Goal: Task Accomplishment & Management: Use online tool/utility

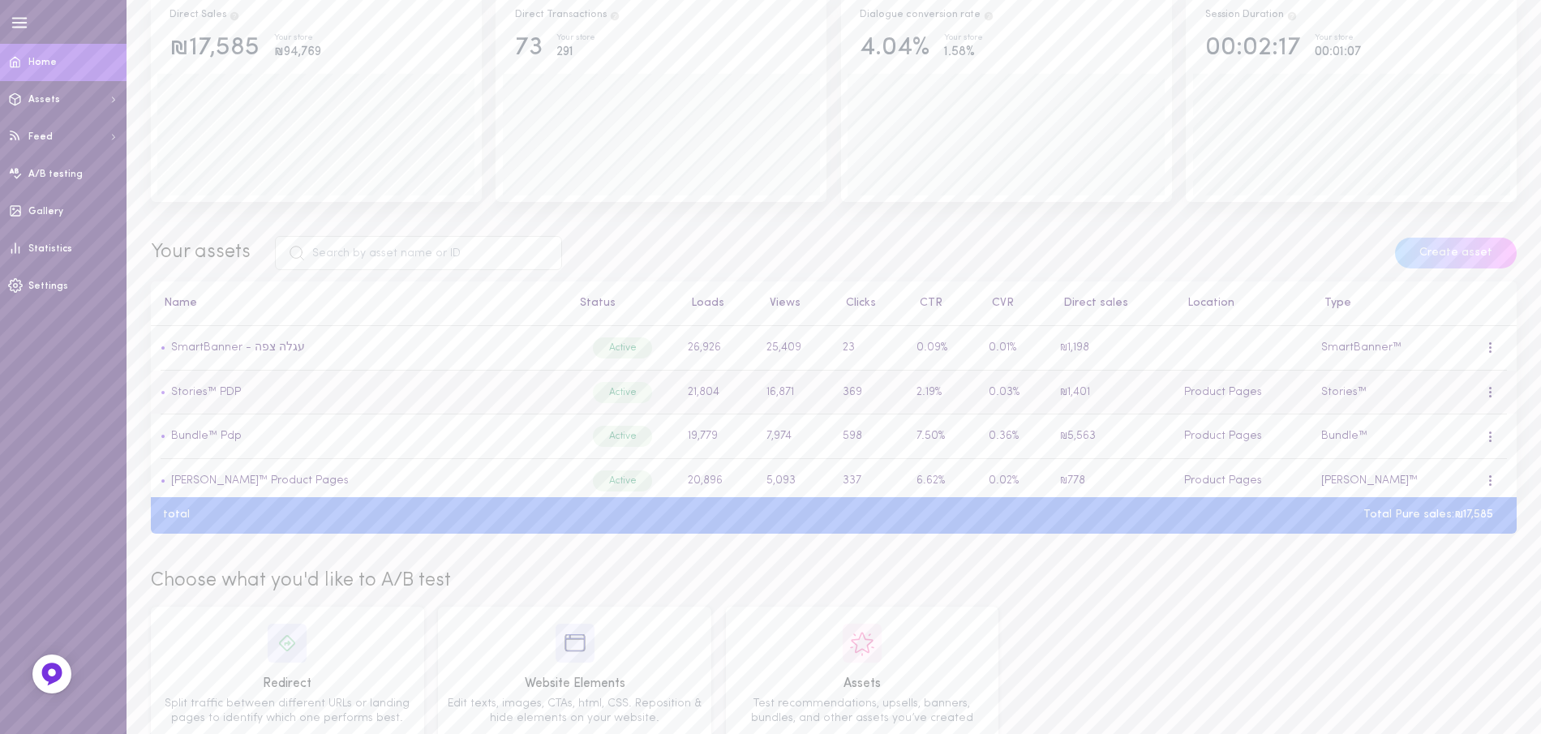
scroll to position [202, 0]
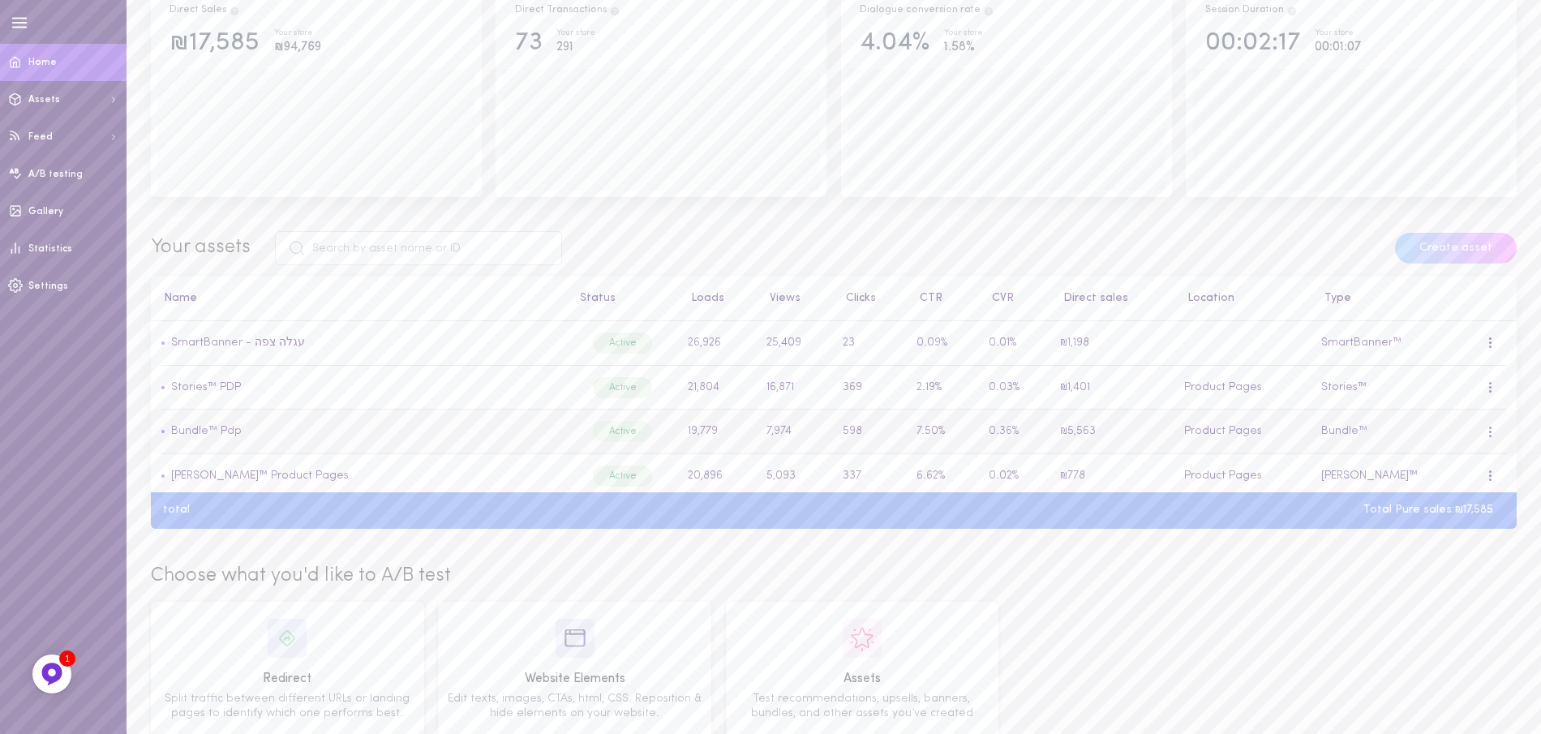
click at [1489, 427] on span at bounding box center [1490, 428] width 2 height 2
click at [1413, 487] on div "Edit" at bounding box center [1404, 503] width 144 height 37
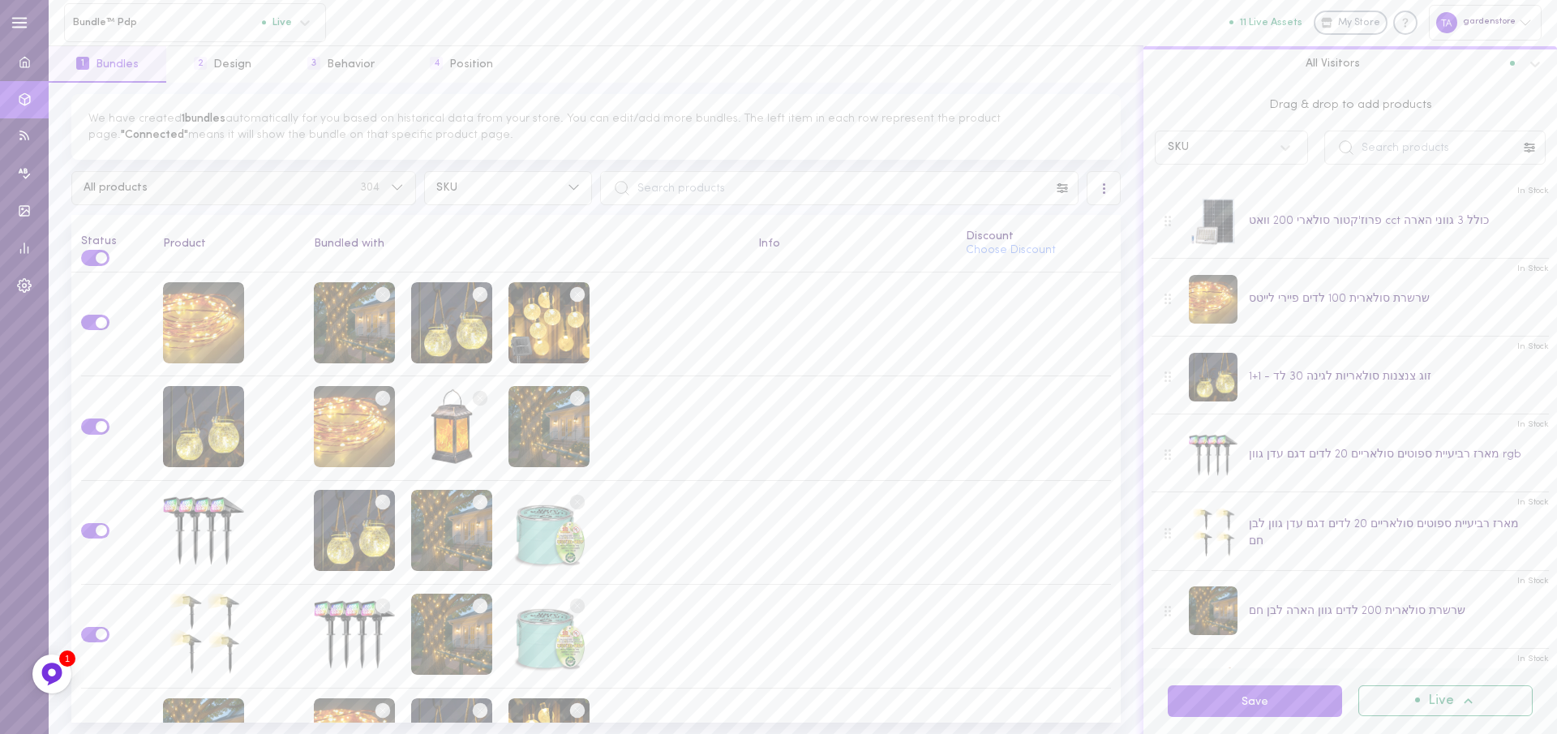
click at [362, 188] on span "304" at bounding box center [369, 187] width 19 height 11
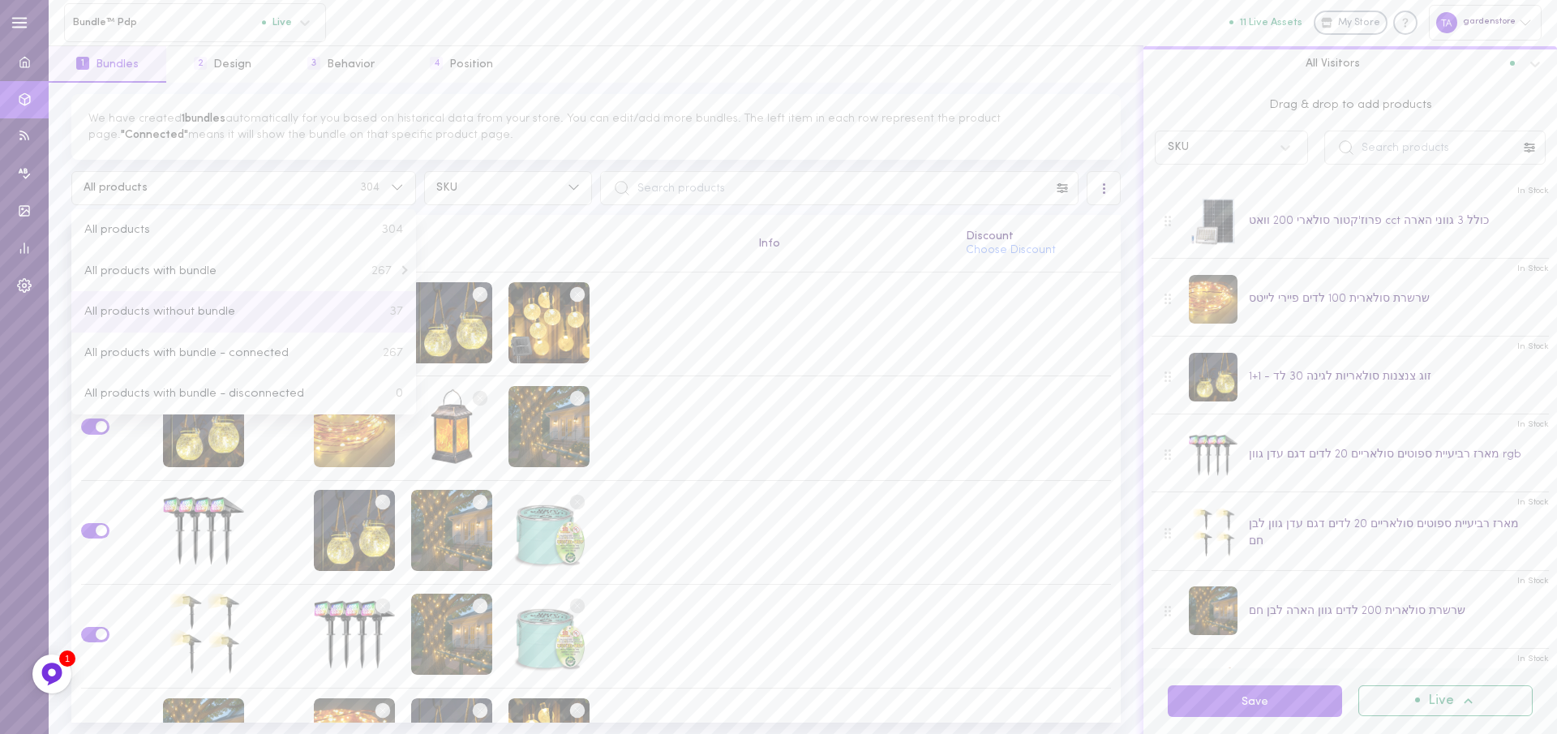
click at [362, 303] on button "All products without bundle 37" at bounding box center [243, 311] width 345 height 41
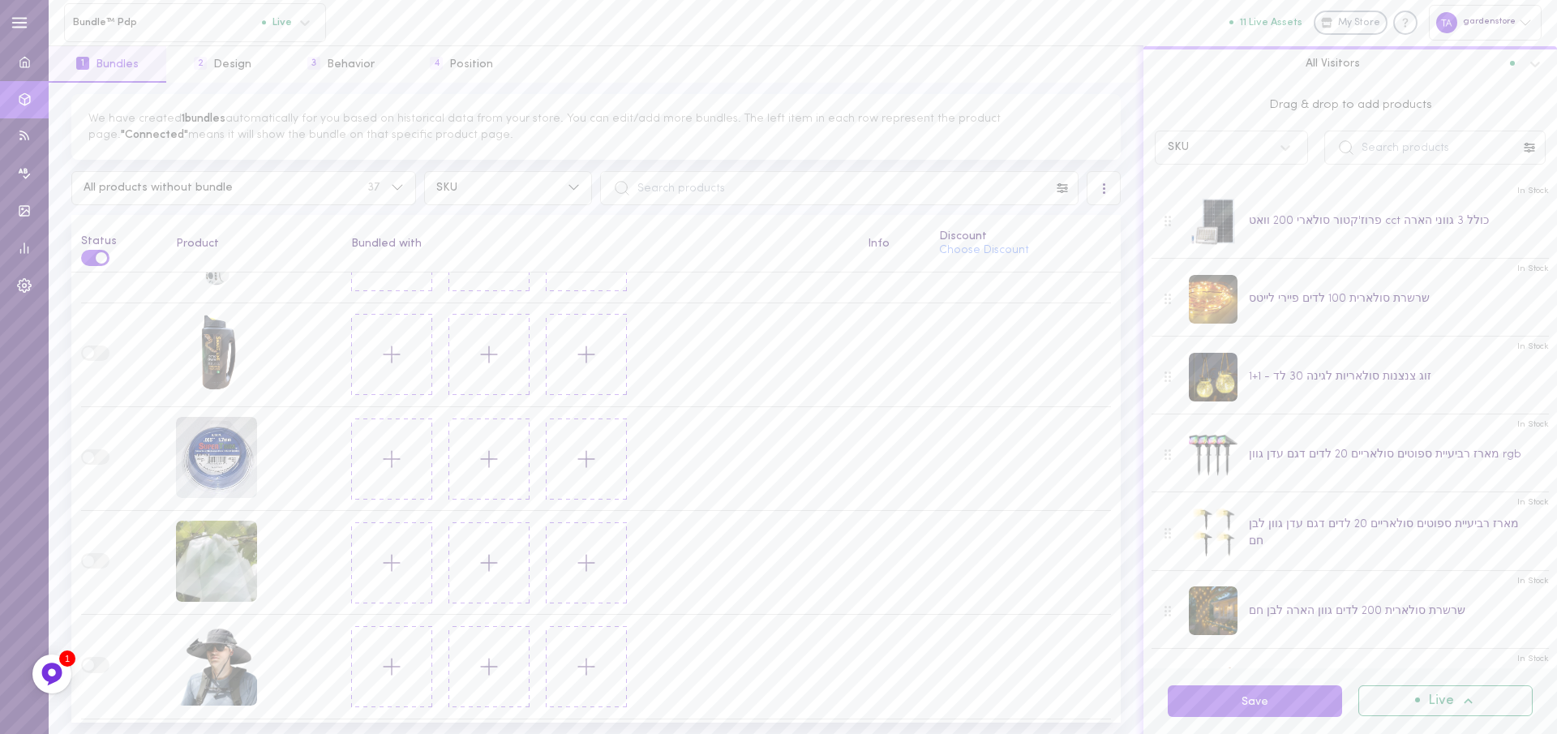
scroll to position [2204, 0]
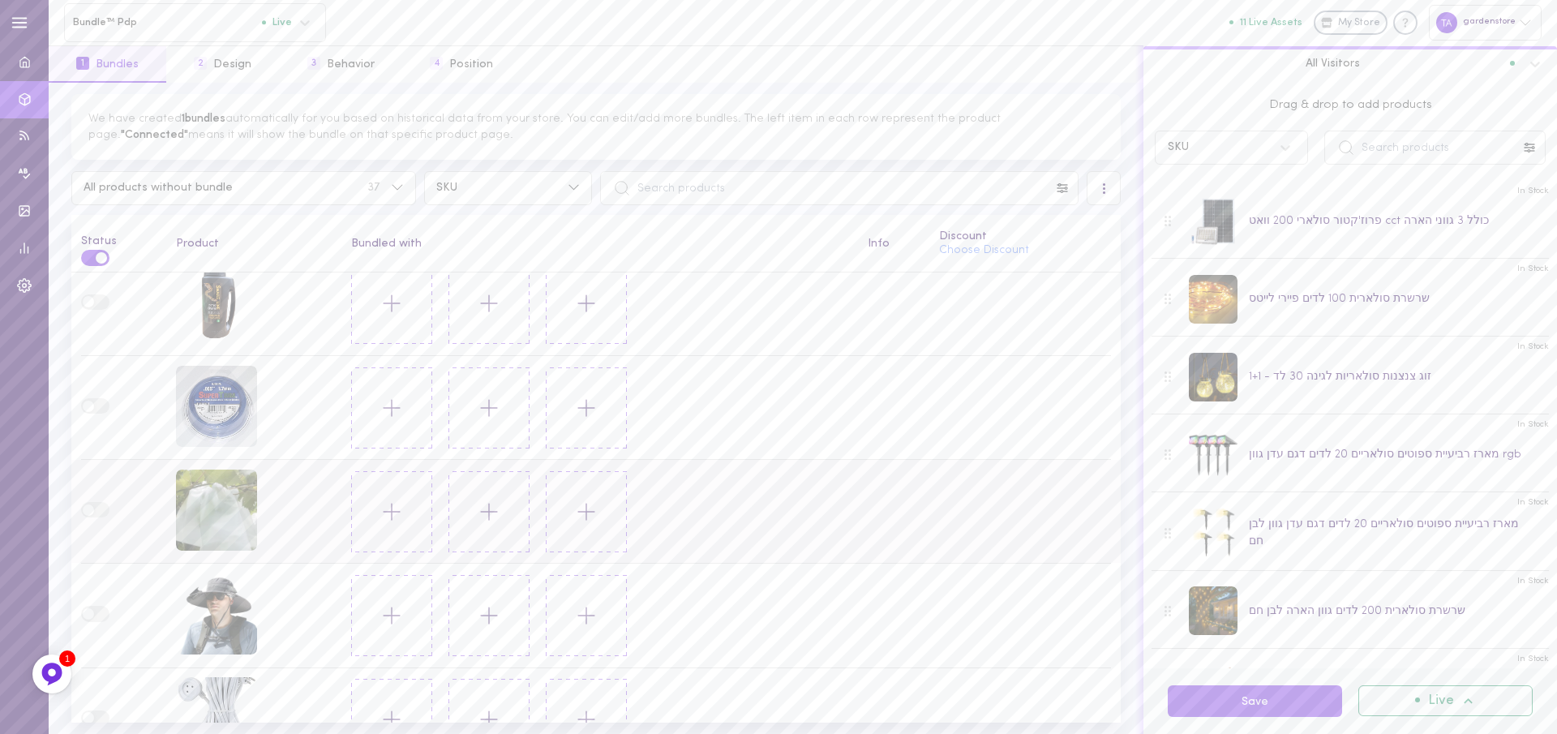
click at [398, 520] on icon at bounding box center [392, 512] width 28 height 28
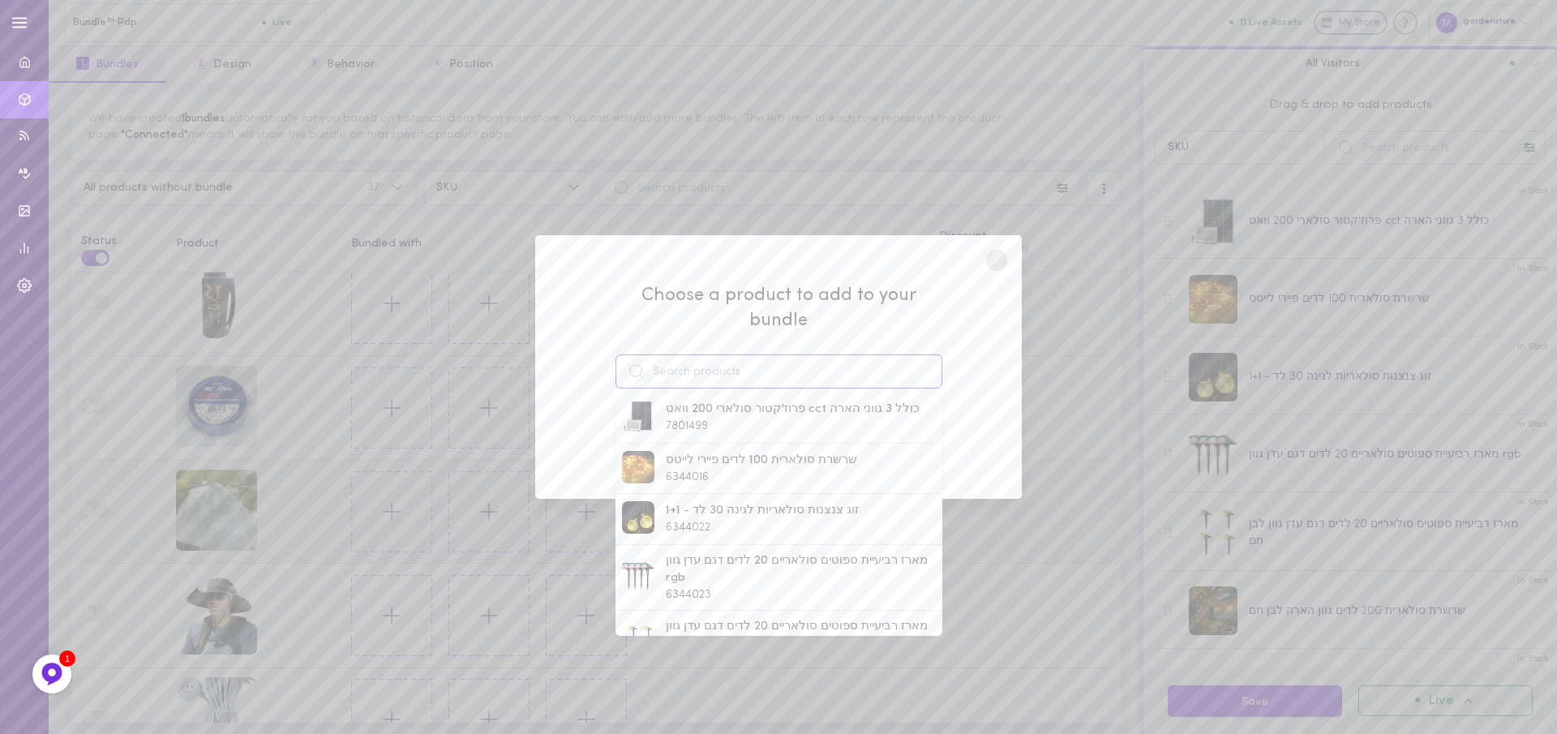
click at [685, 358] on input at bounding box center [778, 371] width 327 height 34
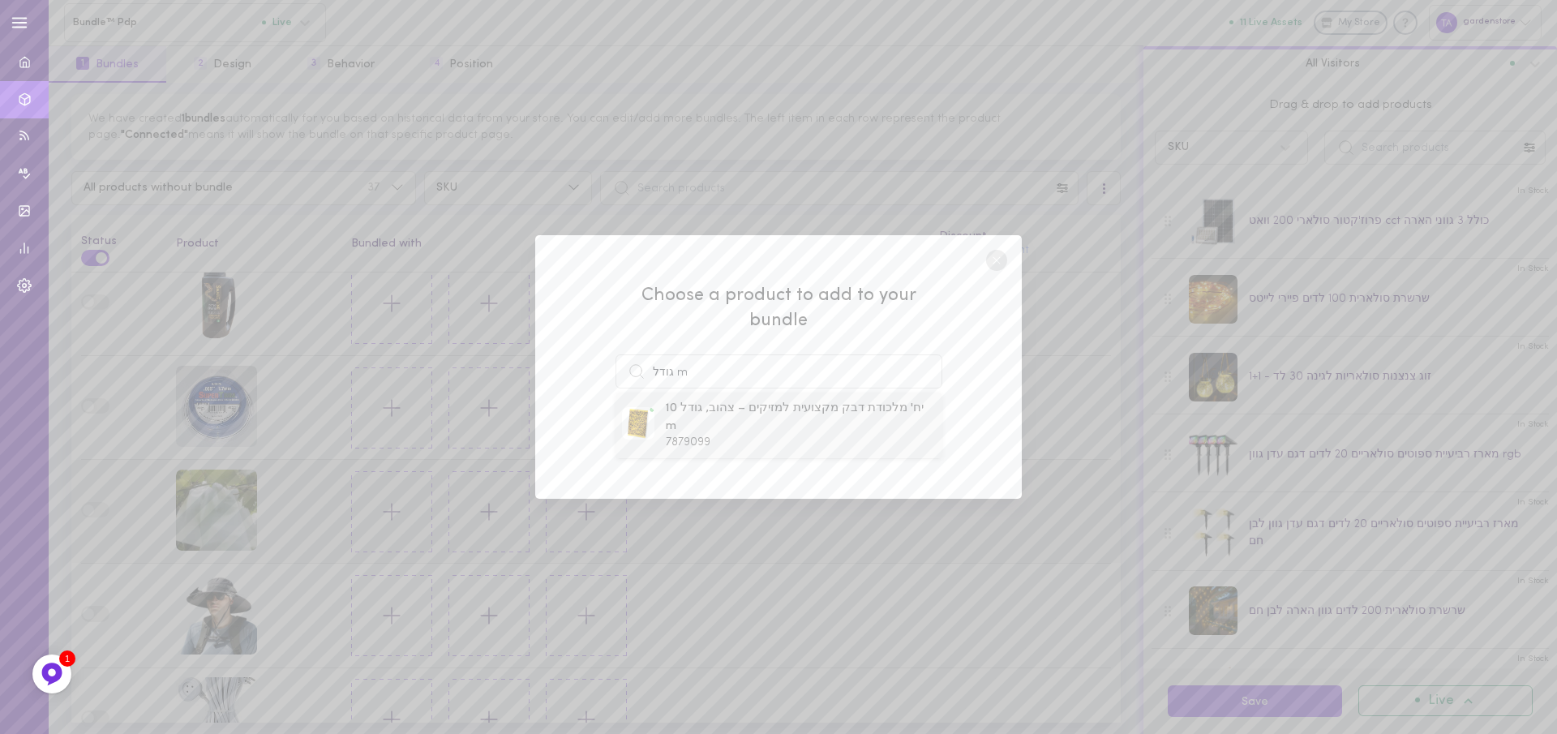
click at [792, 416] on span "10 יח' מלכודת דבק מקצועית למזיקים – צהוב, גודל m" at bounding box center [800, 417] width 269 height 35
type input "10 יח' מלכודת דבק מקצועית למזיקים – צהוב, גודל m"
click at [752, 414] on button "Add To Bundle" at bounding box center [778, 432] width 149 height 36
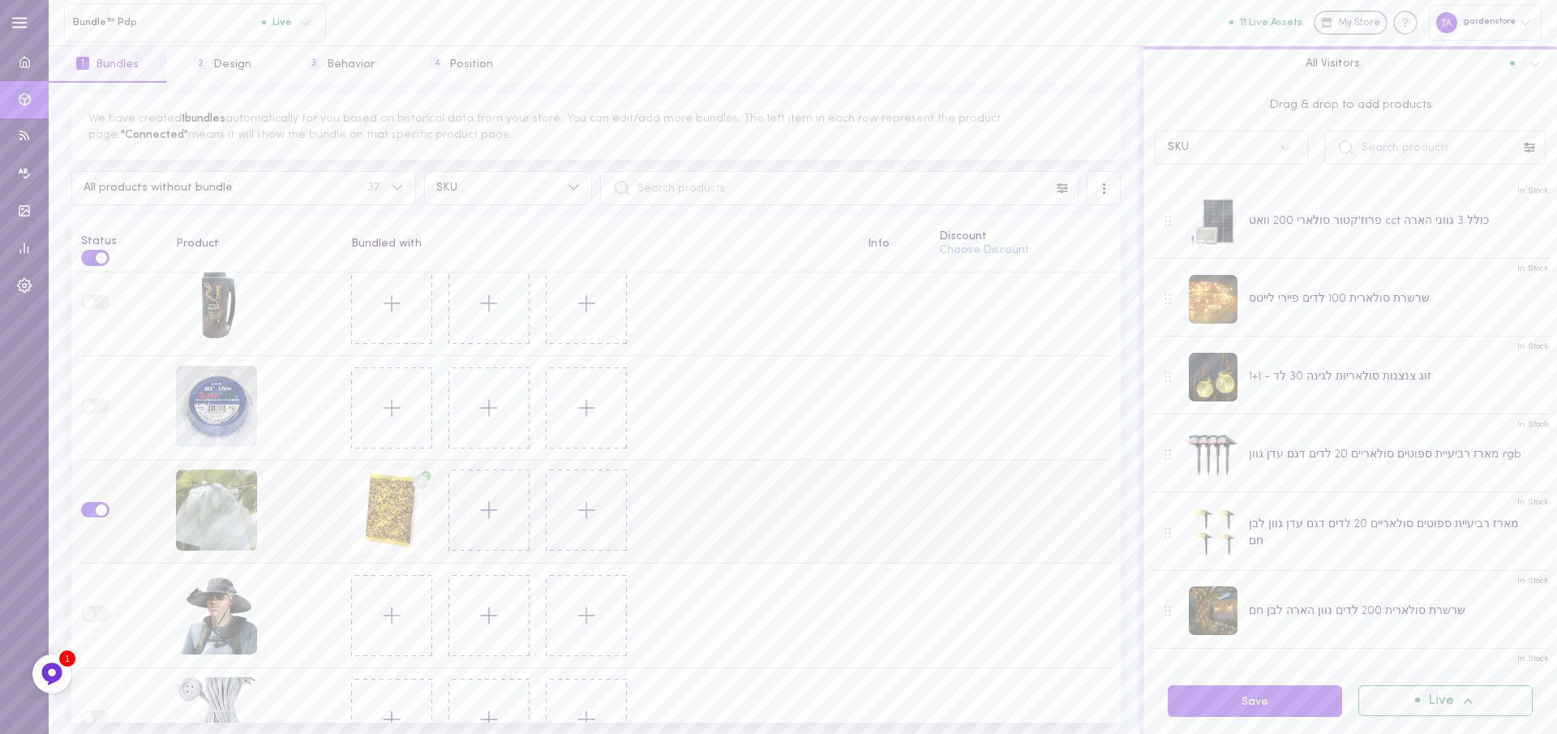
click at [491, 496] on icon at bounding box center [489, 510] width 28 height 28
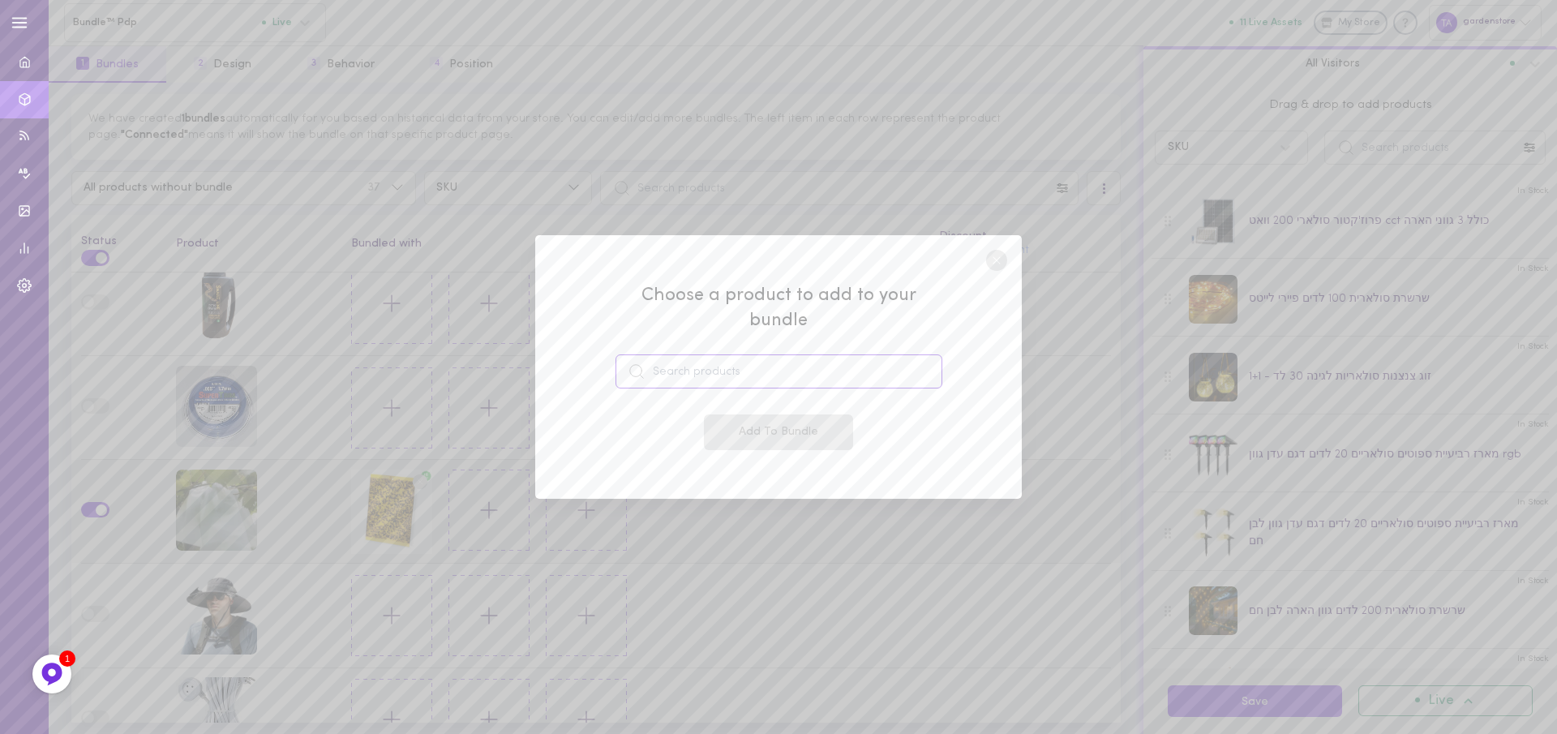
click at [818, 371] on input at bounding box center [778, 371] width 327 height 34
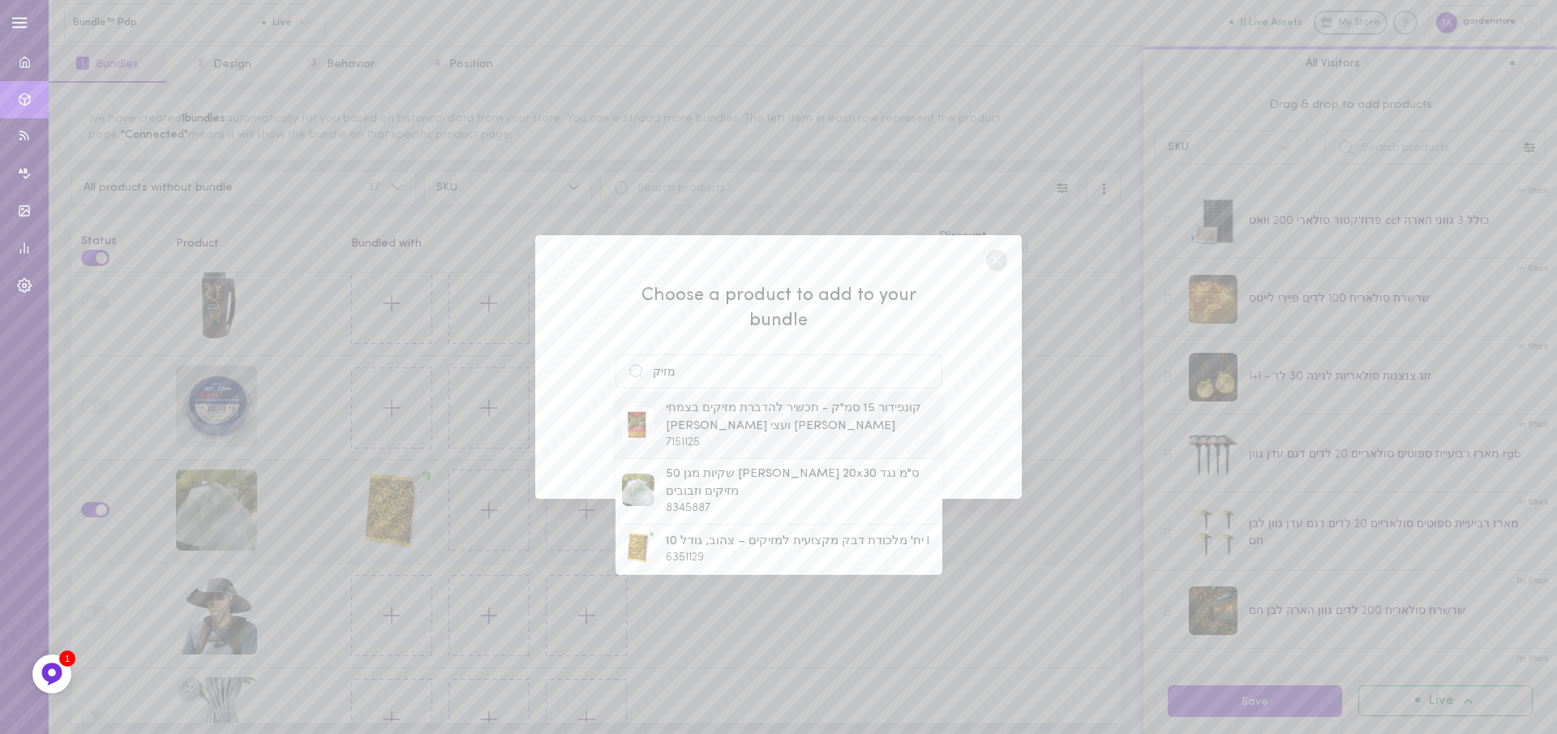
click at [748, 400] on span "קונפידור 15 סמ"ק - תכשיר להדברת מזיקים בצמחי [PERSON_NAME] ועצי [PERSON_NAME]" at bounding box center [800, 417] width 269 height 35
type input "קונפידור 15 סמ"ק - תכשיר להדברת מזיקים בצמחי [PERSON_NAME] ועצי [PERSON_NAME]"
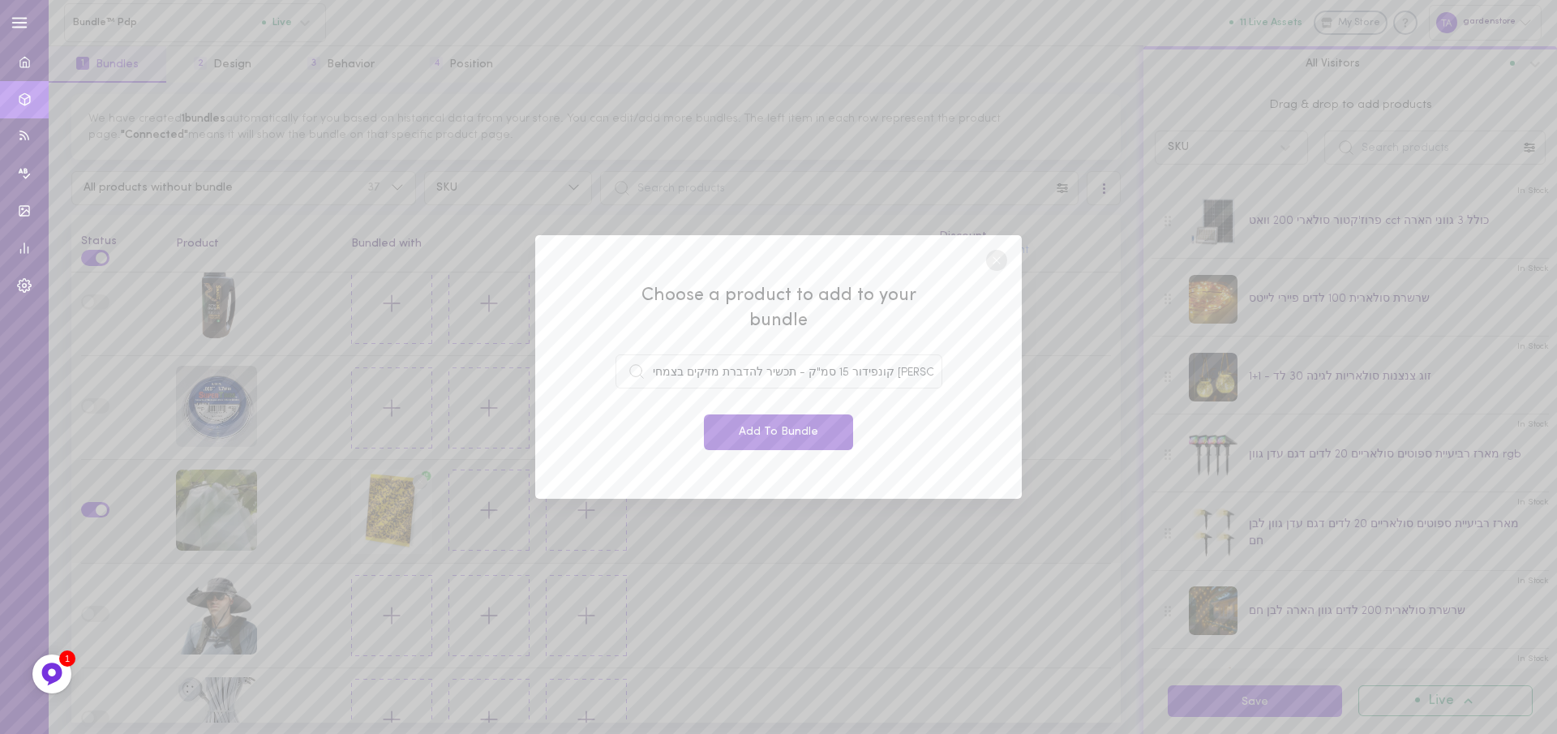
click at [736, 414] on button "Add To Bundle" at bounding box center [778, 432] width 149 height 36
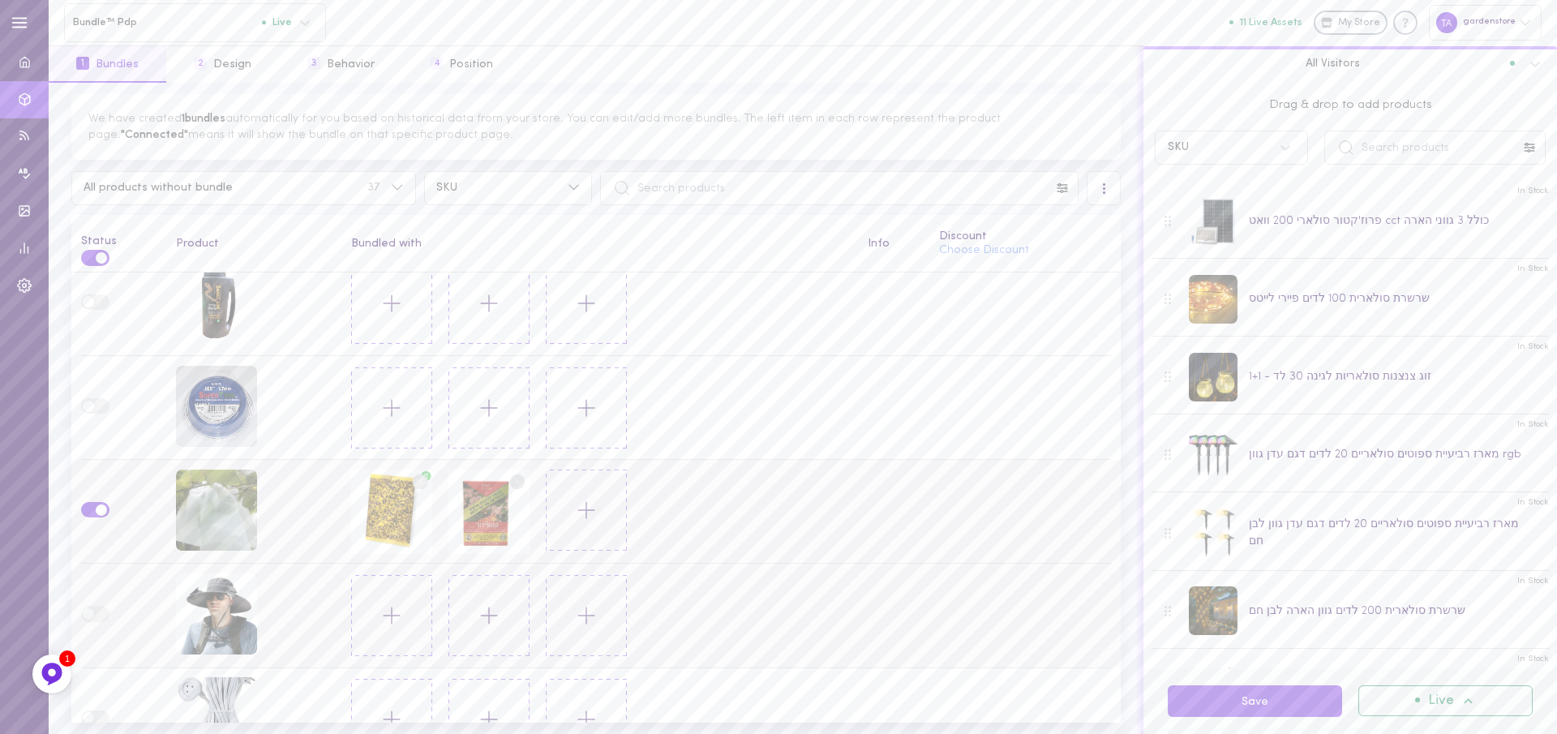
click at [401, 611] on button at bounding box center [391, 615] width 81 height 81
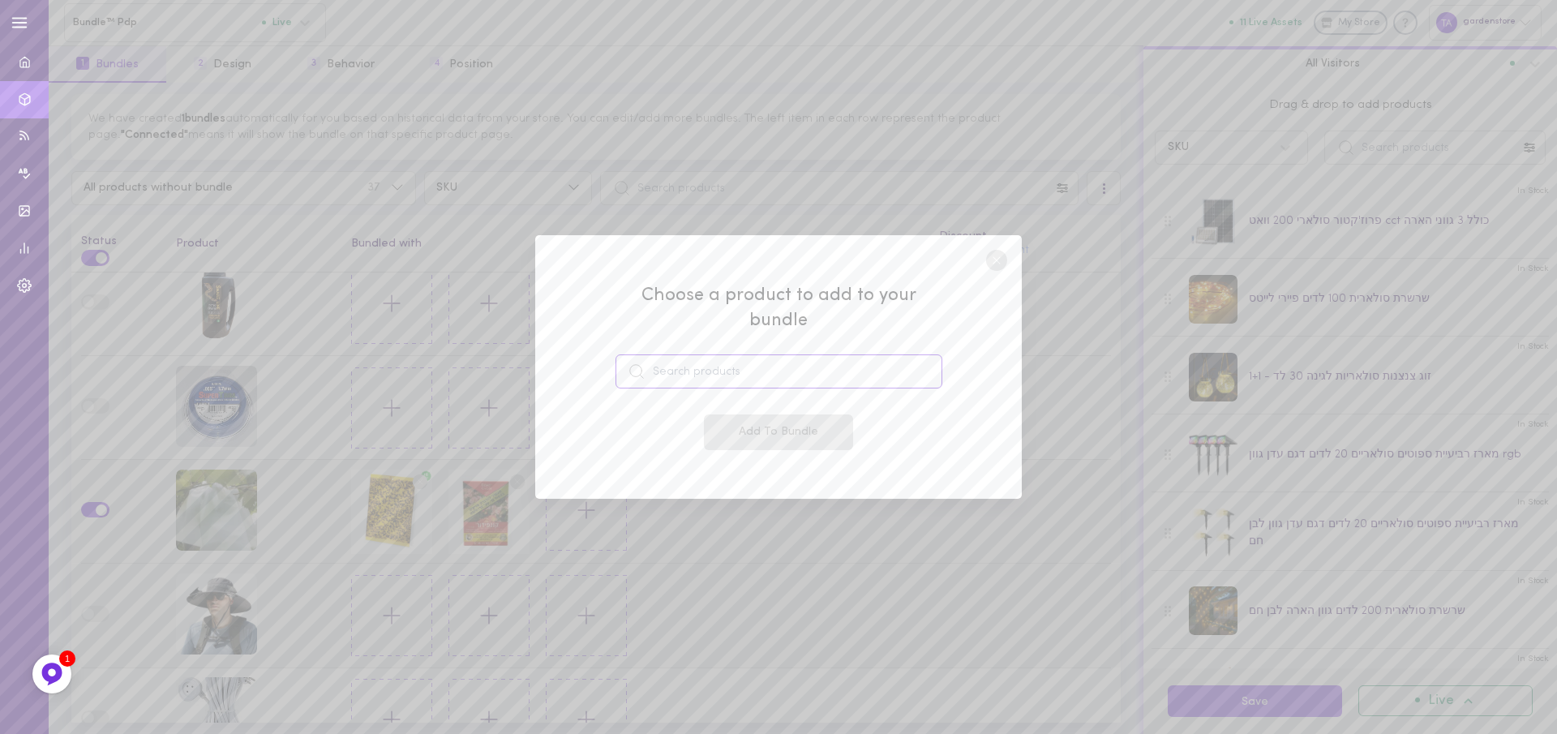
click at [810, 354] on input at bounding box center [778, 371] width 327 height 34
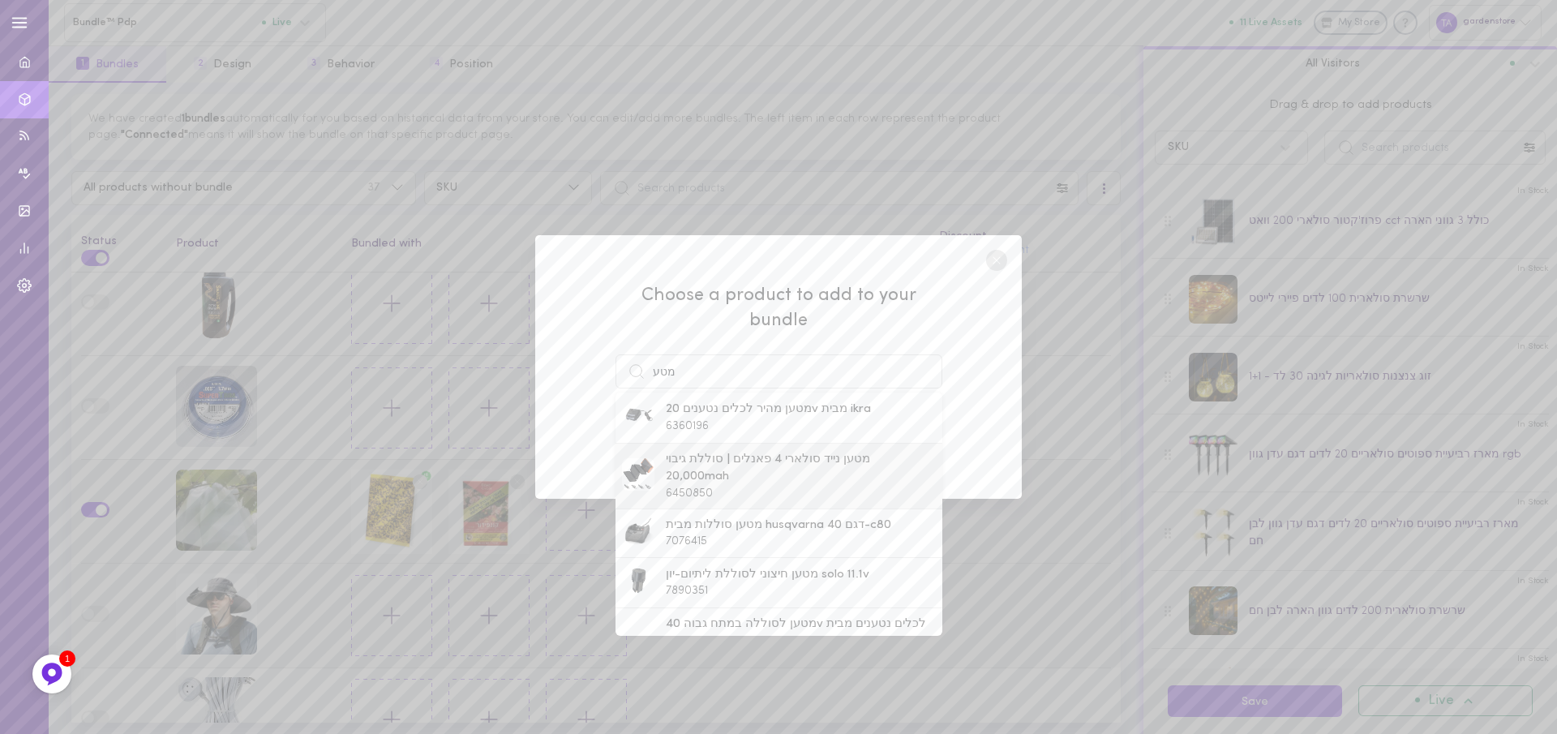
click at [727, 467] on span "מטען נייד סולארי 4 פאנלים | סוללת גיבוי 20,000mah" at bounding box center [800, 468] width 269 height 35
type input "מטען נייד סולארי 4 פאנלים | סוללת גיבוי 20,000mah"
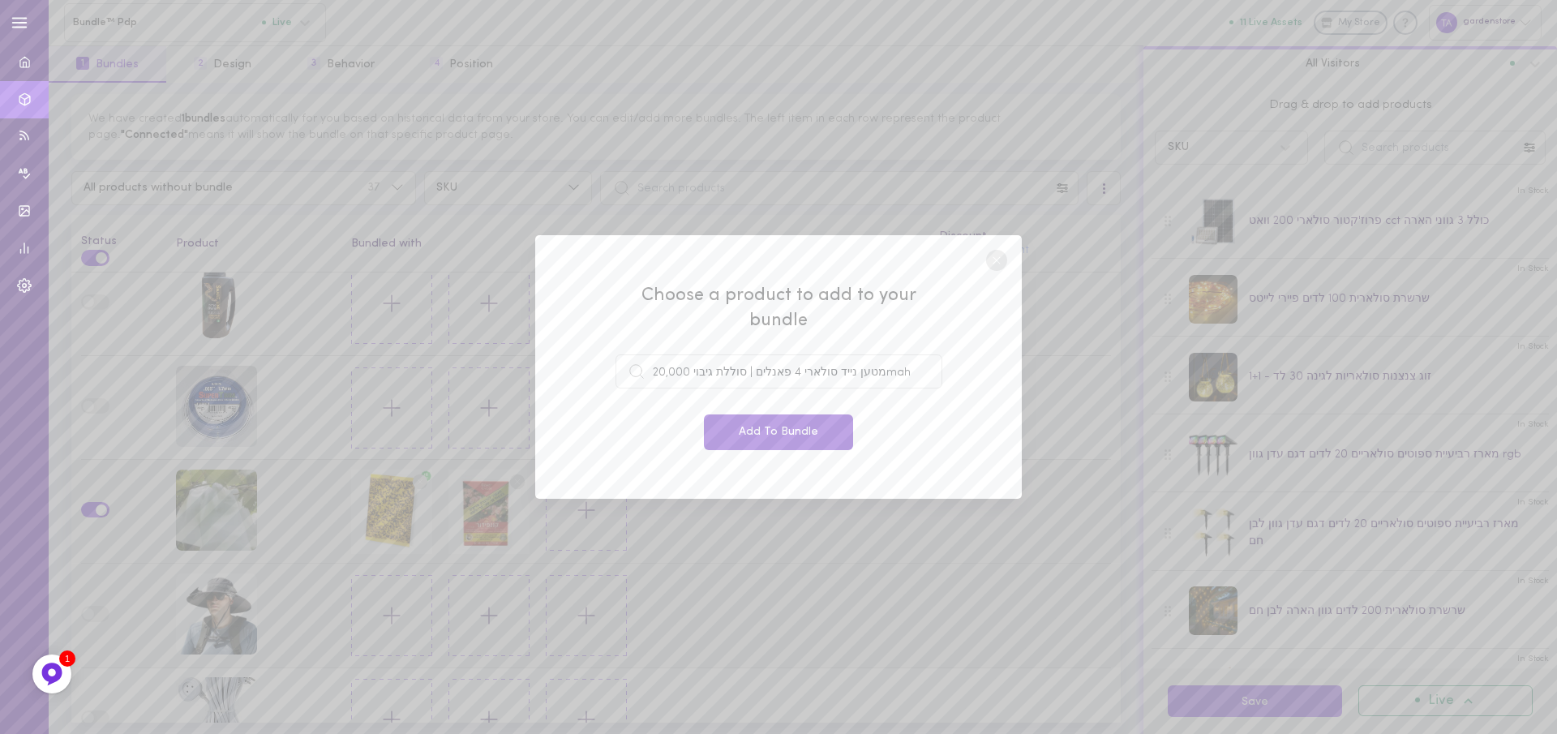
click at [731, 427] on button "Add To Bundle" at bounding box center [778, 432] width 149 height 36
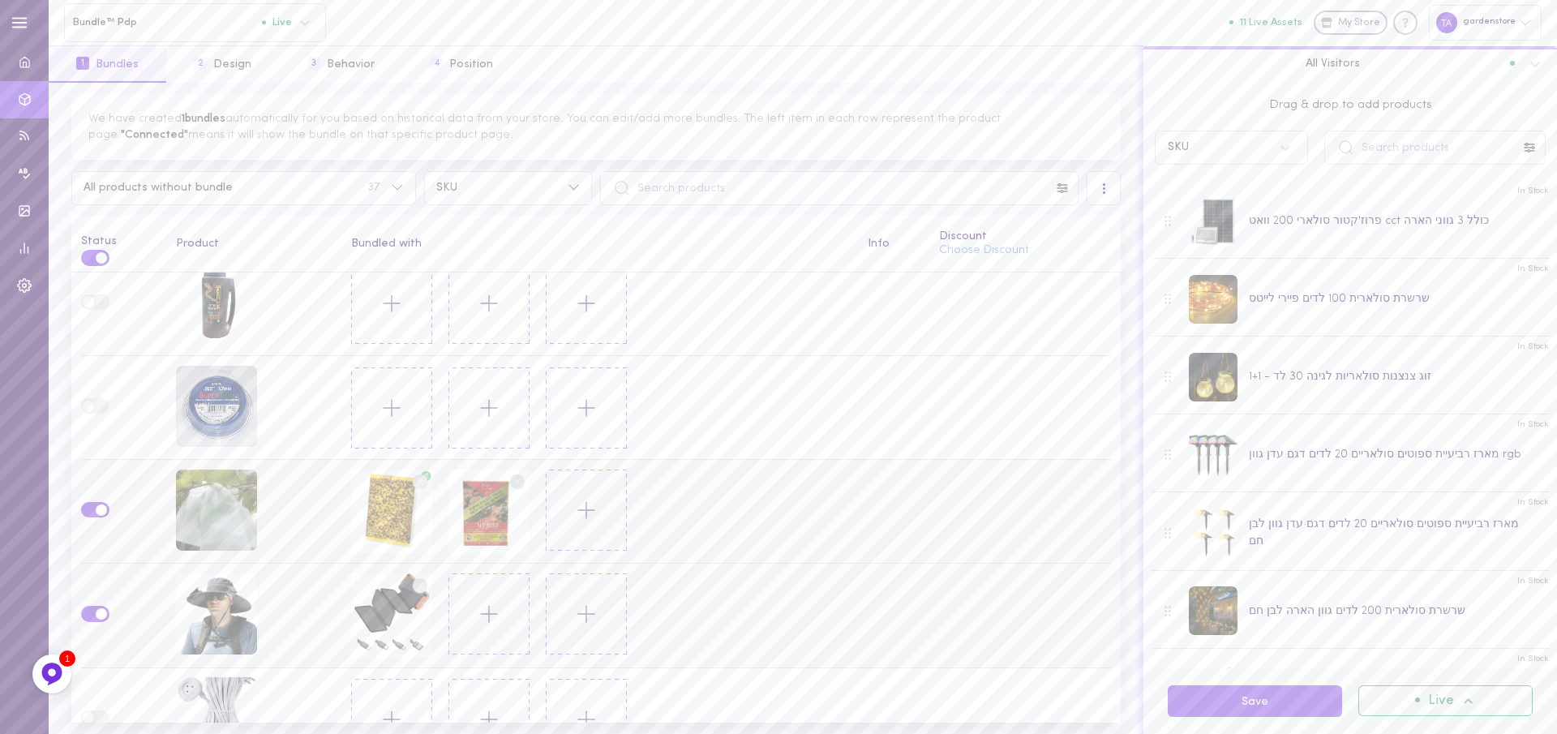
click at [465, 609] on button at bounding box center [488, 613] width 81 height 81
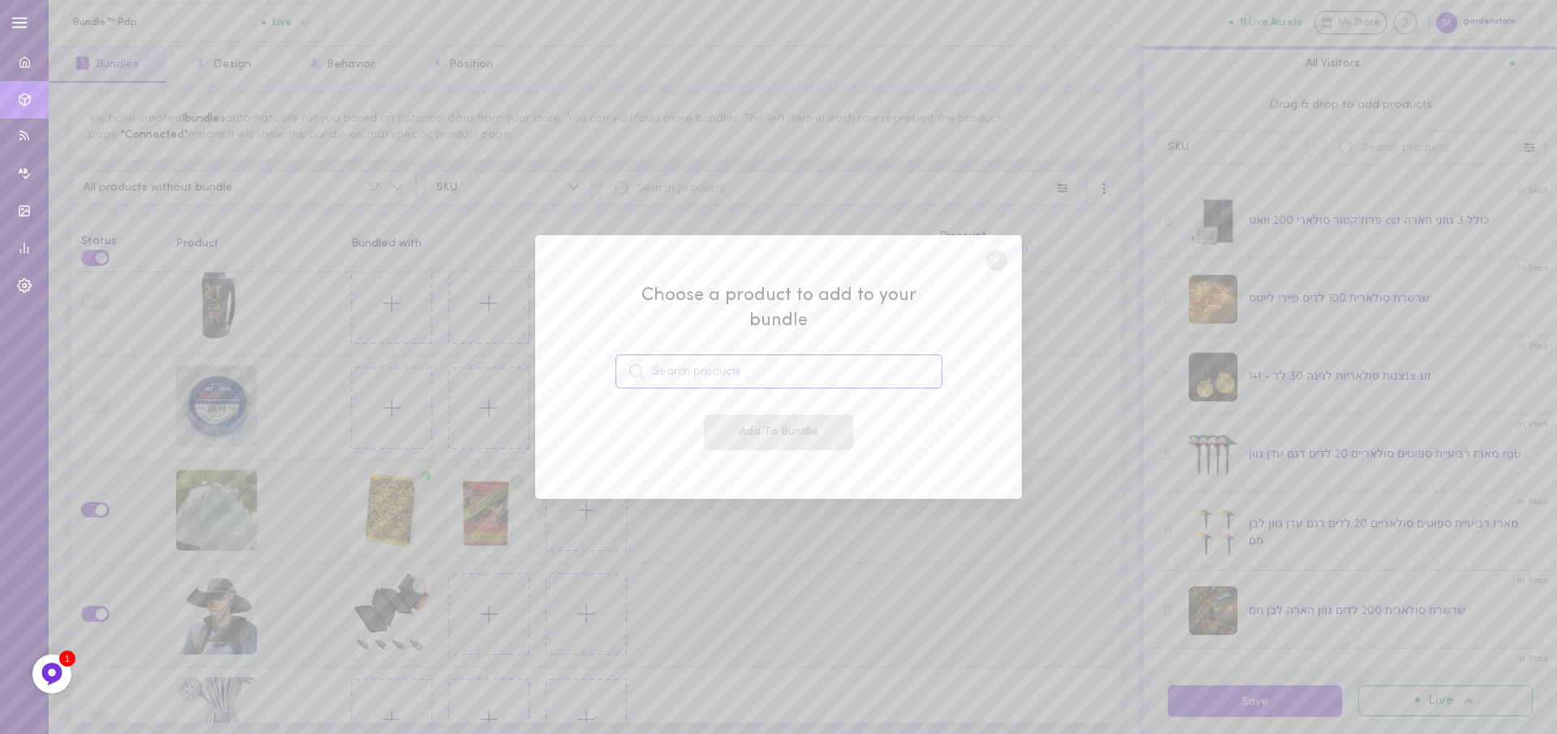
click at [723, 362] on input at bounding box center [778, 371] width 327 height 34
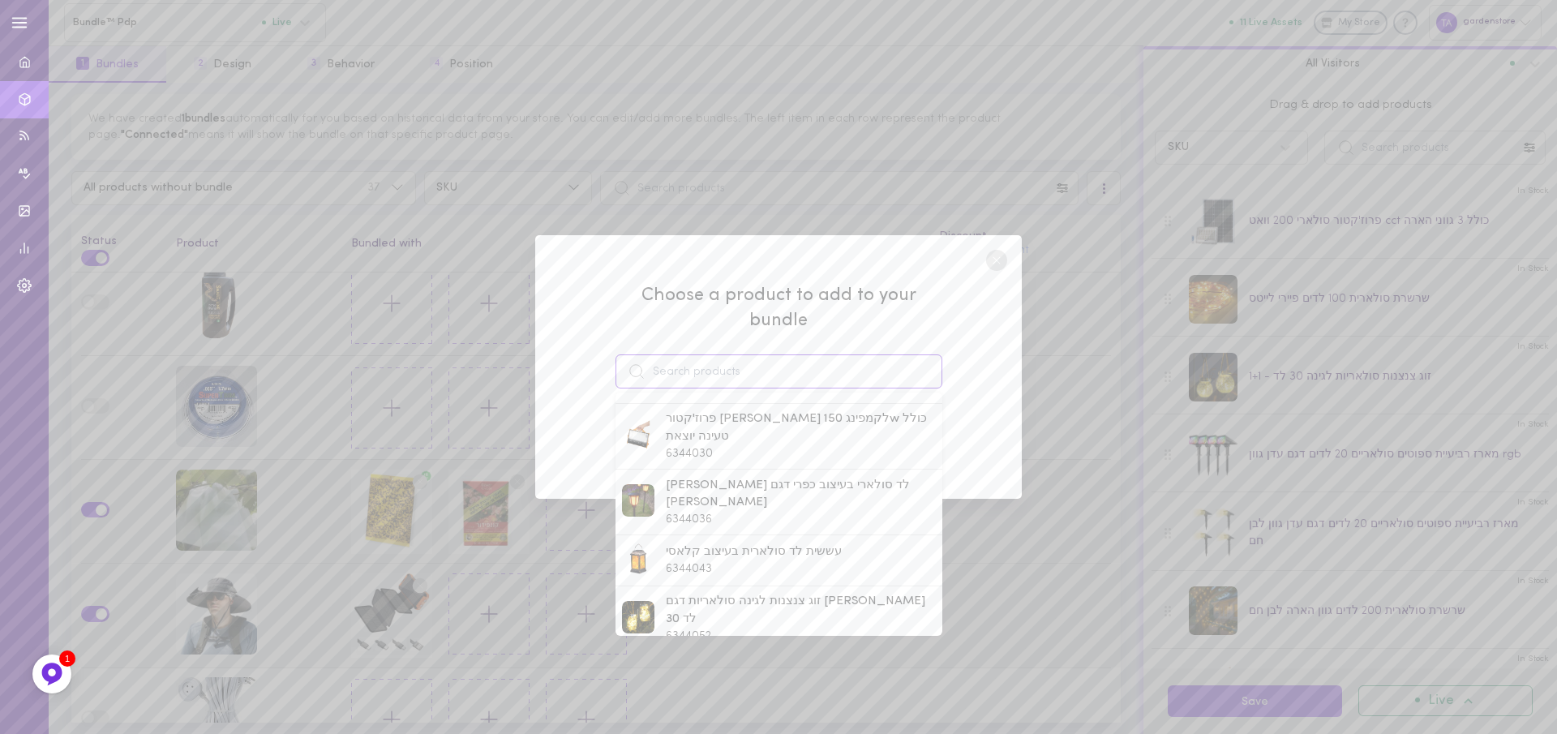
scroll to position [324, 0]
click at [785, 439] on span "פרוז'קטור [PERSON_NAME] לקמפינג 150w כולל טעינה יוצאת" at bounding box center [800, 426] width 269 height 35
type input "פרוז'קטור [PERSON_NAME] לקמפינג 150w כולל טעינה יוצאת"
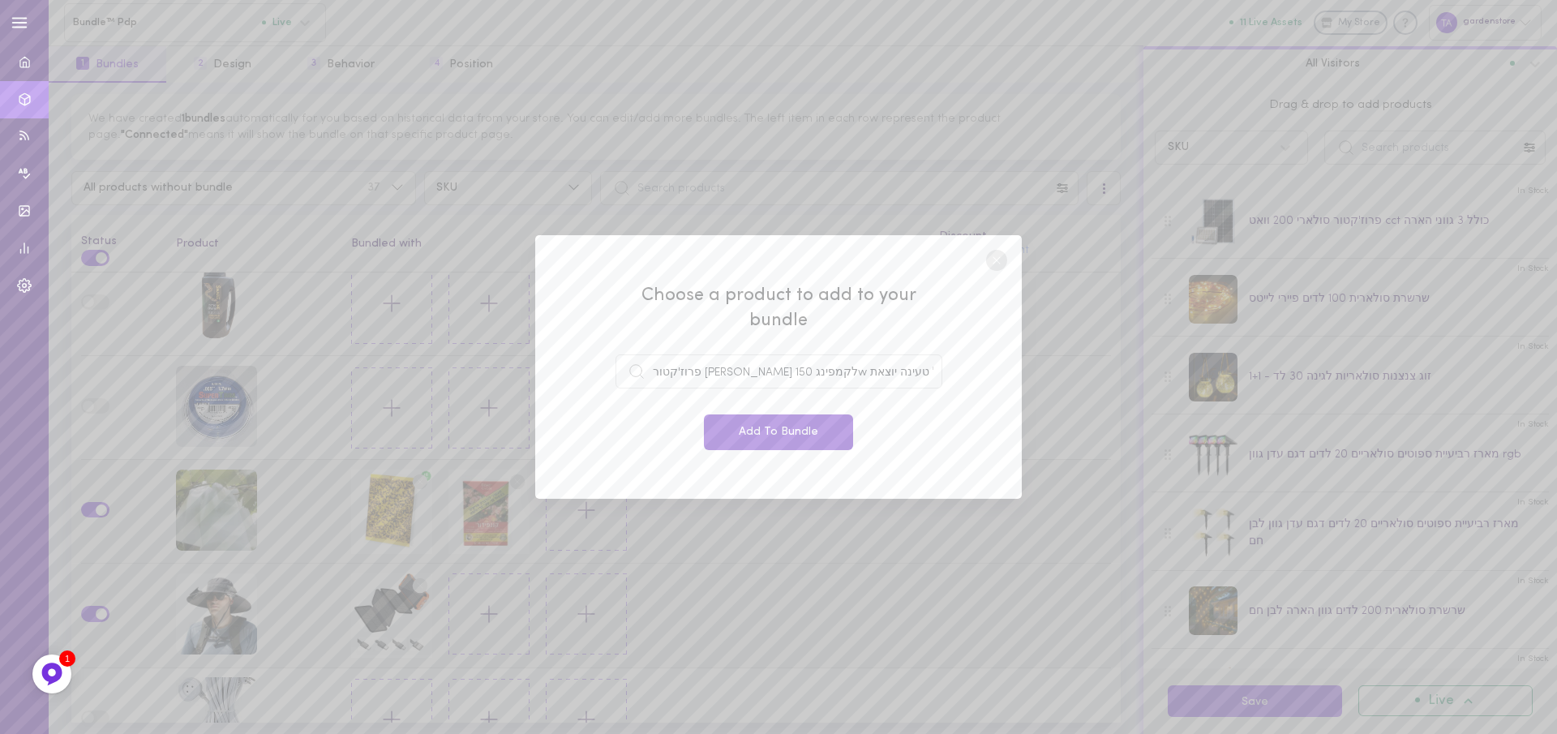
click at [761, 420] on button "Add To Bundle" at bounding box center [778, 432] width 149 height 36
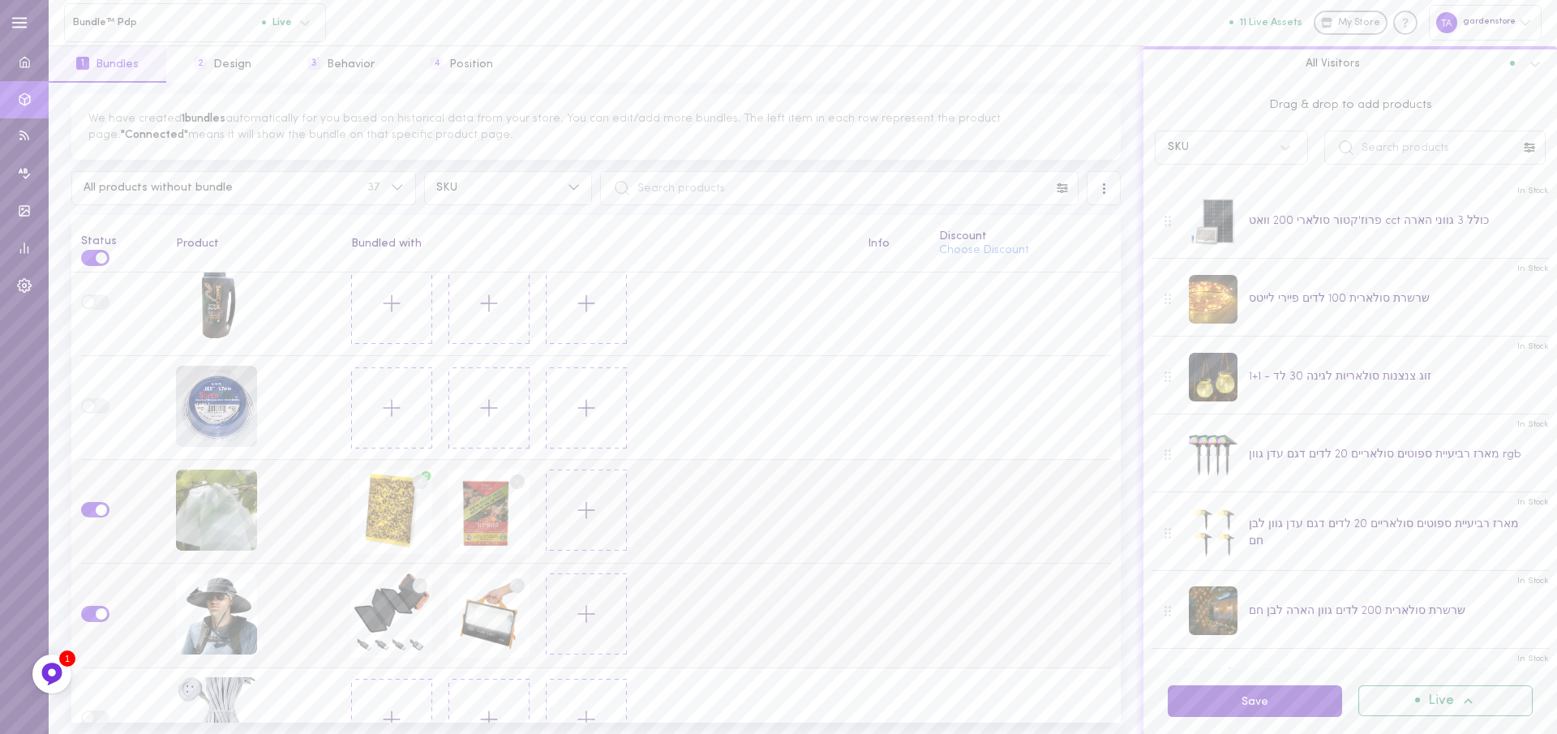
click at [1267, 697] on button "Save" at bounding box center [1255, 701] width 174 height 32
drag, startPoint x: 1284, startPoint y: 712, endPoint x: 1211, endPoint y: 701, distance: 73.7
click at [1284, 711] on button "Save" at bounding box center [1255, 701] width 174 height 32
